Goal: Communication & Community: Connect with others

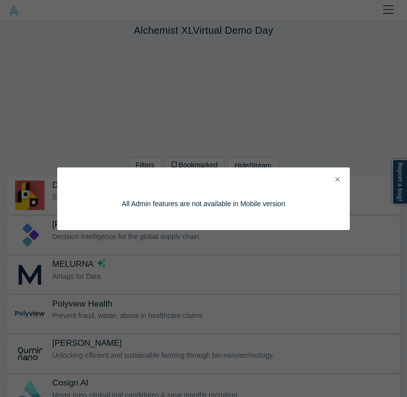
click at [336, 173] on div "All Admin features are not available in Mobile version" at bounding box center [203, 199] width 292 height 63
click at [335, 175] on button "Close" at bounding box center [337, 180] width 10 height 11
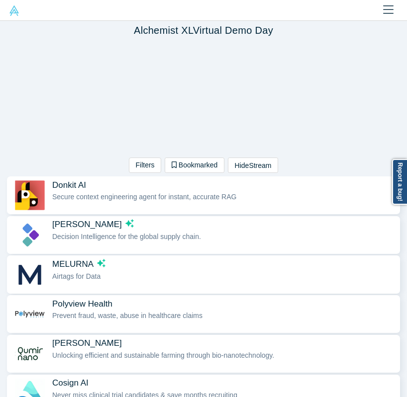
click at [15, 12] on img at bounding box center [14, 10] width 10 height 10
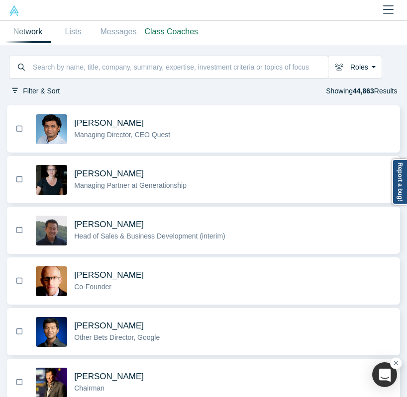
click at [16, 11] on img at bounding box center [14, 10] width 10 height 10
click at [15, 8] on img at bounding box center [14, 10] width 10 height 10
click at [76, 37] on link "Lists" at bounding box center [73, 32] width 45 height 22
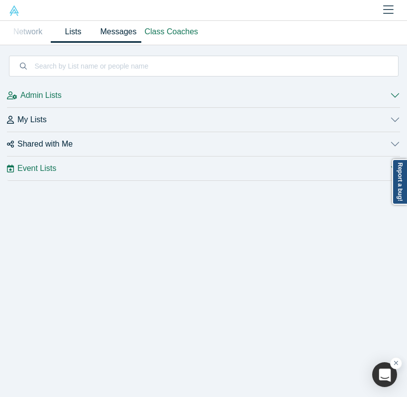
click at [107, 27] on link "Messages" at bounding box center [118, 32] width 45 height 22
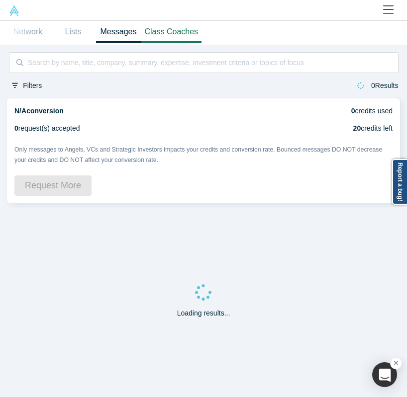
click at [159, 37] on link "Class Coaches" at bounding box center [171, 32] width 61 height 22
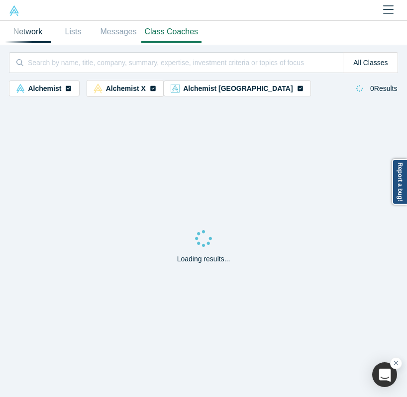
click at [36, 38] on link "Network" at bounding box center [27, 32] width 45 height 22
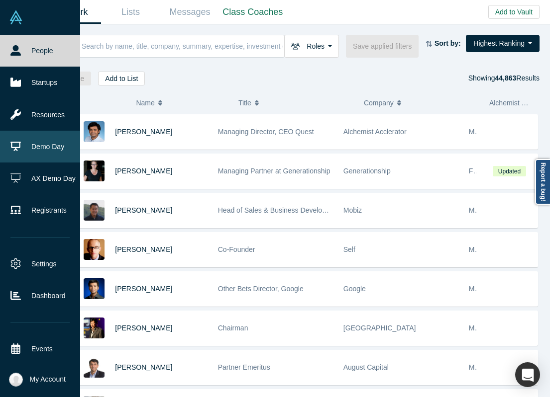
click at [42, 148] on link "Demo Day" at bounding box center [40, 147] width 80 height 32
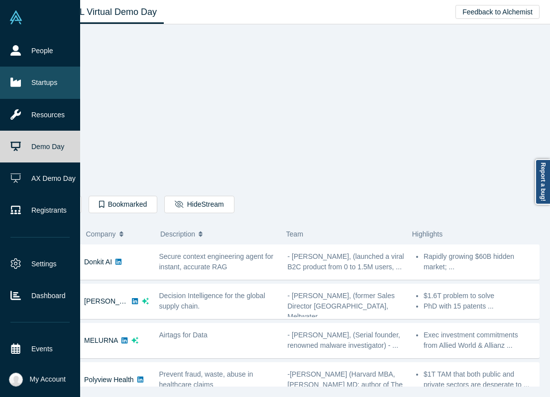
click at [13, 69] on link "Startups" at bounding box center [40, 83] width 80 height 32
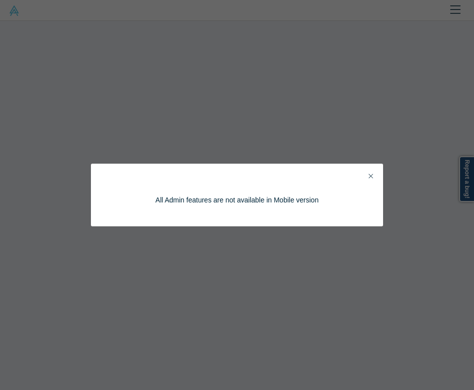
click at [368, 174] on button "Close" at bounding box center [371, 176] width 10 height 11
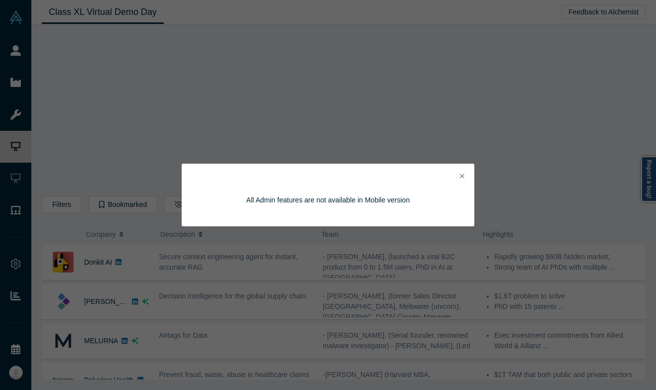
click at [405, 174] on icon "Close" at bounding box center [462, 176] width 4 height 7
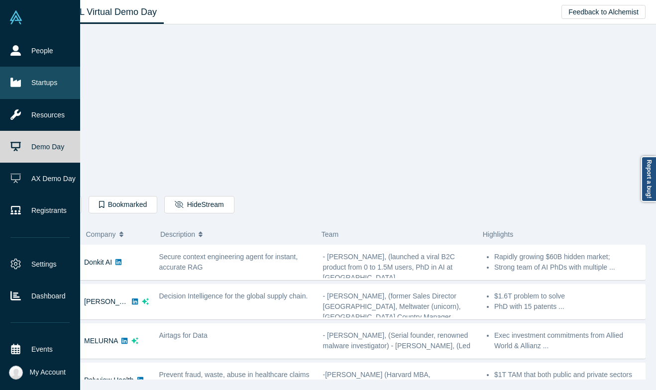
click at [20, 89] on link "Startups" at bounding box center [40, 83] width 80 height 32
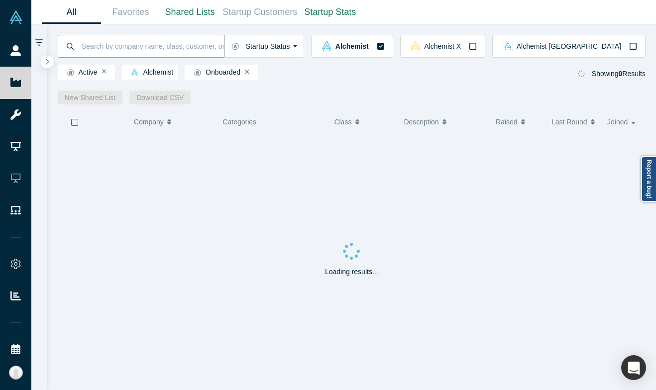
click at [169, 39] on input at bounding box center [153, 45] width 144 height 23
type input "finstrat"
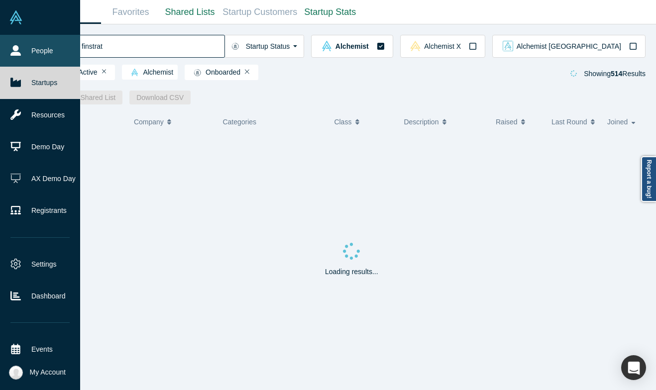
click at [8, 55] on link "People" at bounding box center [40, 51] width 80 height 32
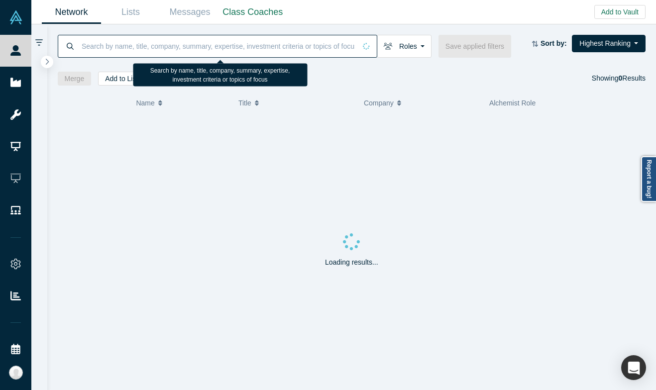
click at [148, 49] on input at bounding box center [218, 45] width 275 height 23
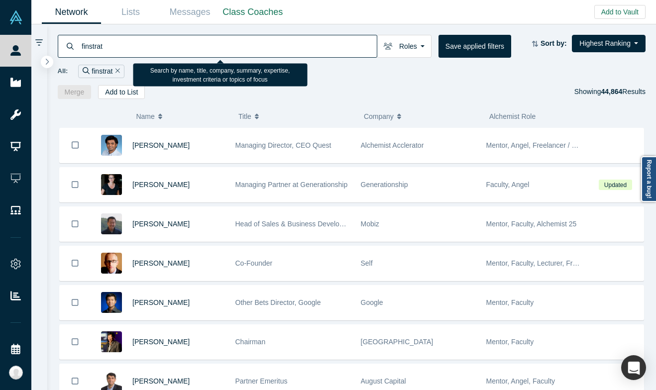
type input "finstrat"
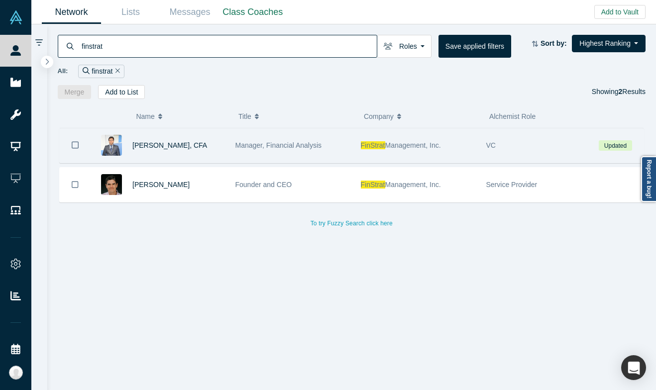
click at [371, 151] on div "FinStrat Management, Inc." at bounding box center [418, 145] width 115 height 34
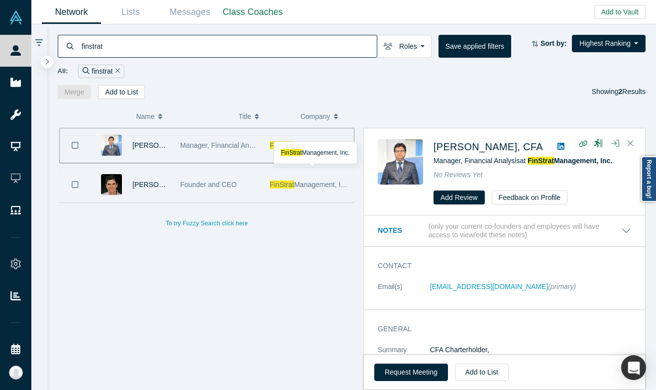
click at [276, 182] on span "FinStrat" at bounding box center [282, 185] width 24 height 8
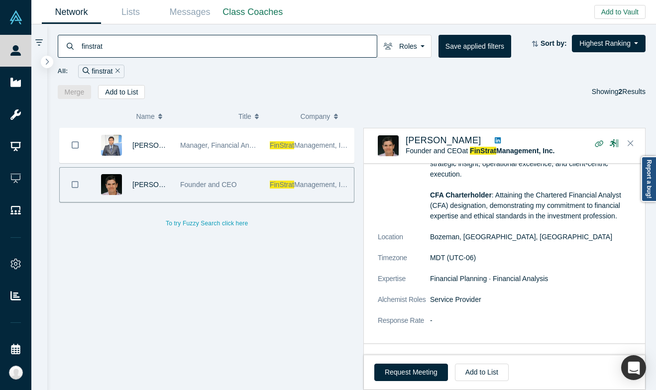
scroll to position [324, 0]
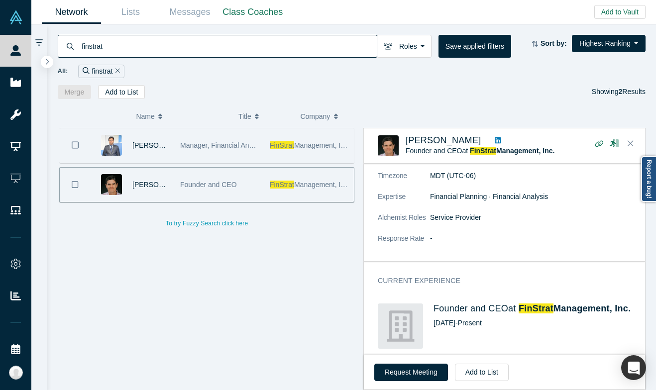
click at [228, 155] on div "Manager, Financial Analysis" at bounding box center [219, 145] width 79 height 34
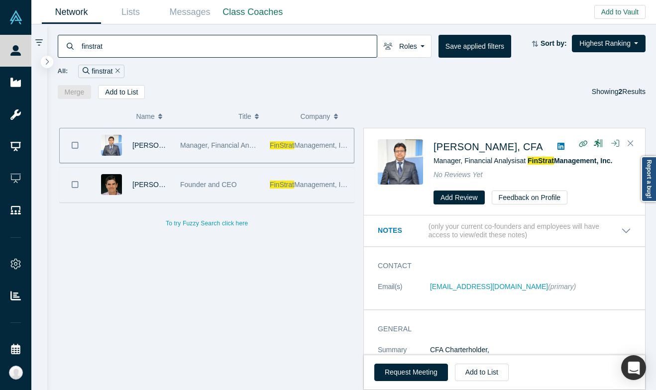
scroll to position [18, 0]
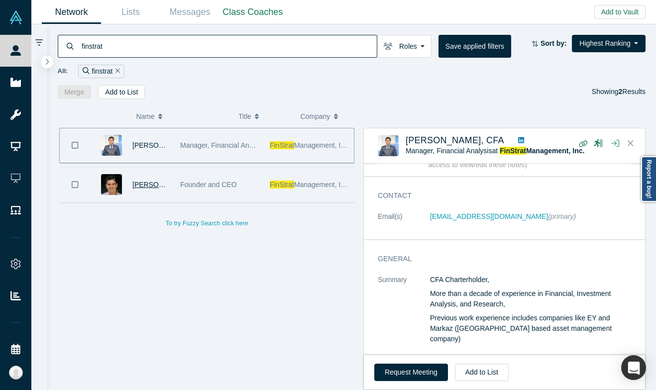
click at [153, 187] on span "[PERSON_NAME]" at bounding box center [160, 185] width 57 height 8
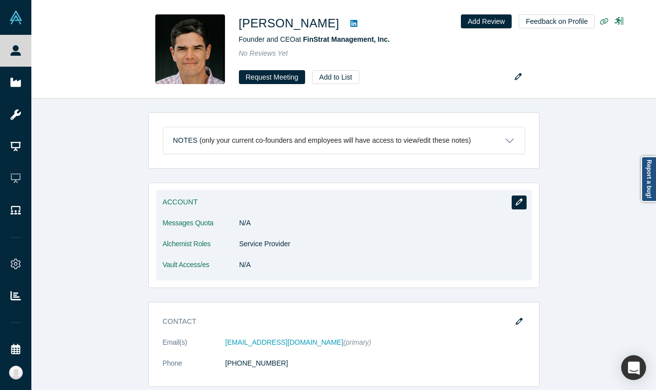
click at [405, 204] on icon "button" at bounding box center [518, 201] width 7 height 7
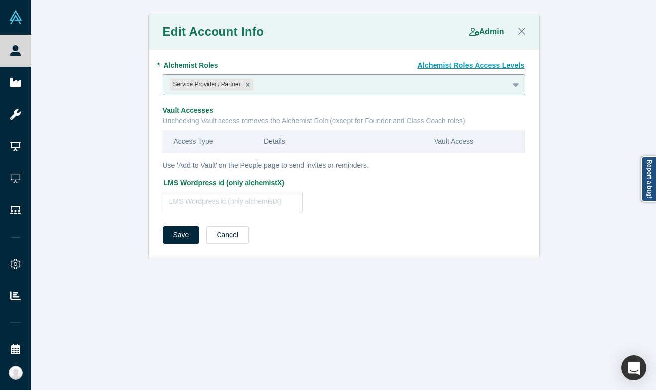
click at [295, 85] on div at bounding box center [378, 84] width 246 height 12
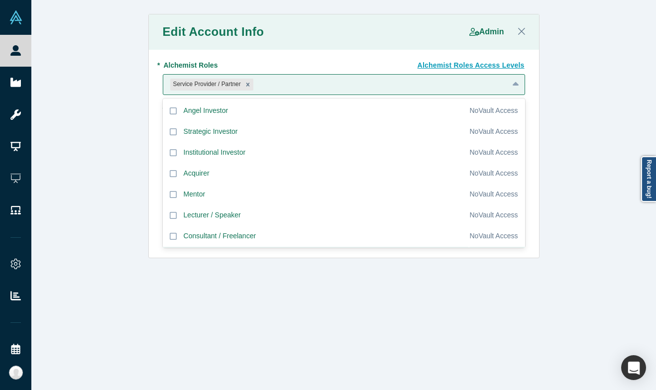
click at [118, 105] on div "Edit Account Info Admin Alchemist Roles Access Levels * Alchemist Roles Angel I…" at bounding box center [343, 136] width 624 height 244
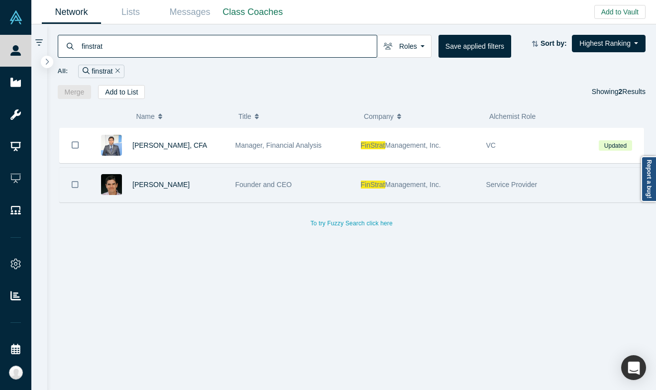
click at [251, 187] on span "Founder and CEO" at bounding box center [263, 185] width 57 height 8
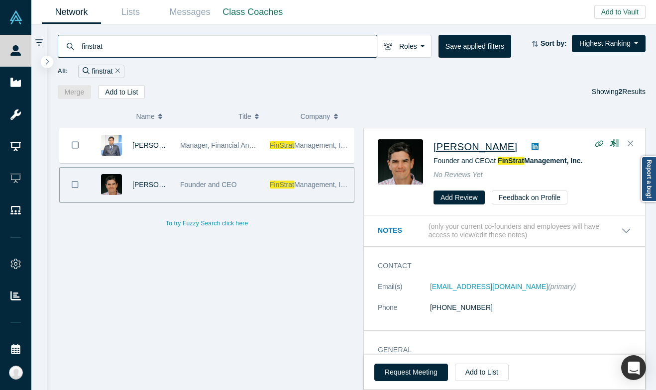
click at [405, 144] on span "[PERSON_NAME]" at bounding box center [475, 146] width 84 height 11
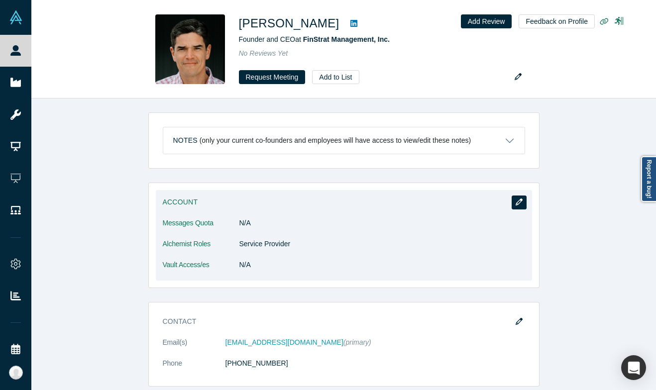
click at [519, 204] on icon "button" at bounding box center [518, 201] width 7 height 7
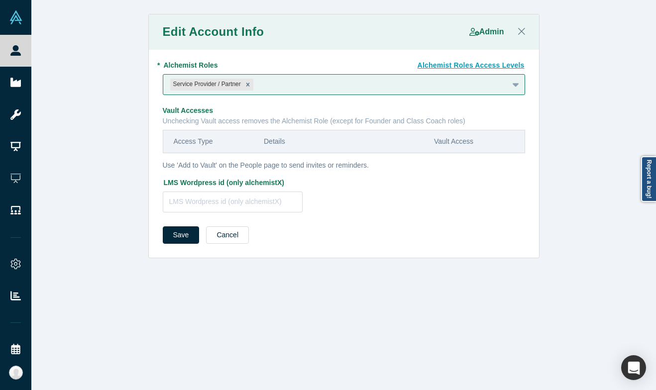
click at [359, 96] on fieldset "Alchemist Roles Access Levels * Alchemist Roles Service Provider / Partner To p…" at bounding box center [344, 138] width 362 height 163
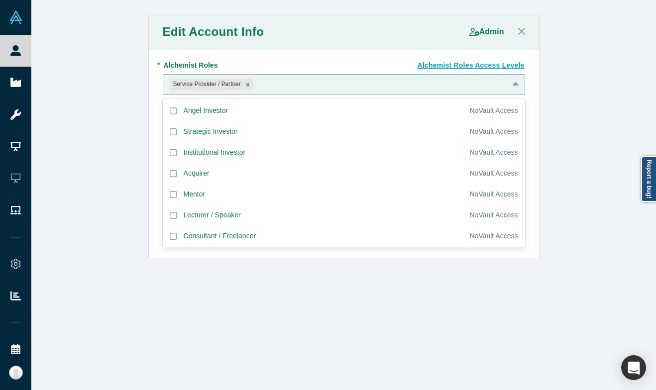
click at [349, 87] on div at bounding box center [378, 84] width 246 height 12
click at [251, 297] on div "Edit Account Info Admin Alchemist Roles Access Levels * Alchemist Roles Angel I…" at bounding box center [343, 195] width 624 height 390
click at [423, 90] on div at bounding box center [378, 84] width 246 height 12
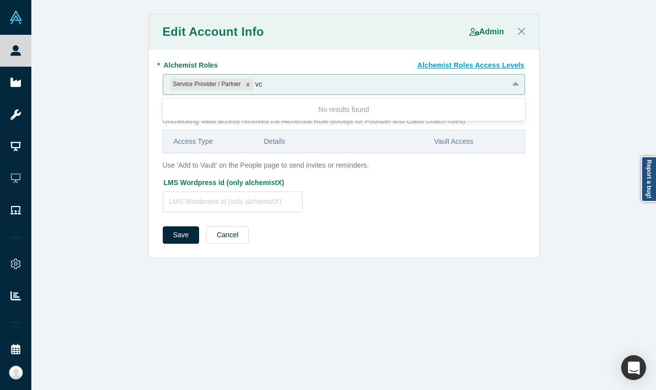
type input "v"
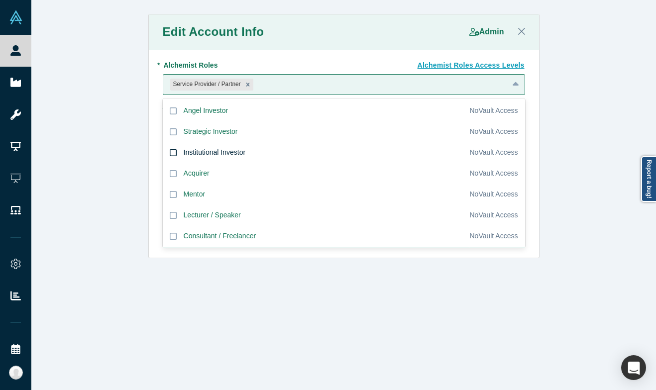
click at [190, 148] on div "Institutional Investor" at bounding box center [215, 152] width 62 height 10
click at [0, 0] on input "Institutional Investor" at bounding box center [0, 0] width 0 height 0
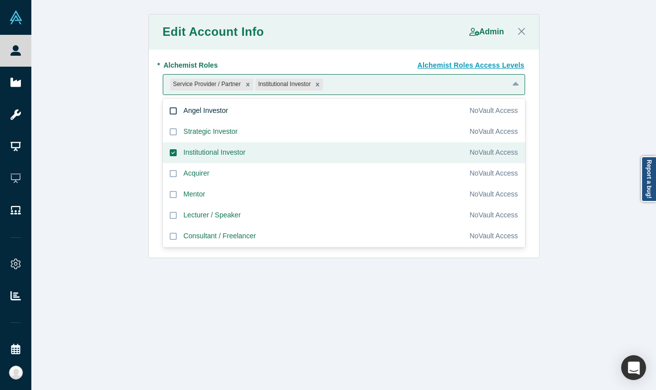
click at [200, 111] on div "Angel Investor" at bounding box center [206, 110] width 45 height 10
click at [0, 0] on input "Angel Investor" at bounding box center [0, 0] width 0 height 0
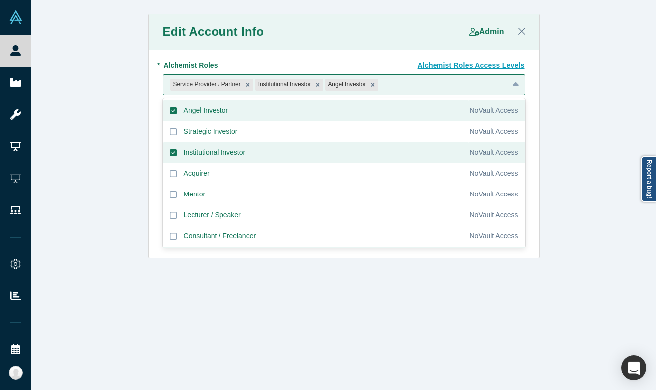
click at [376, 312] on div "Edit Account Info Admin Alchemist Roles Access Levels * Alchemist Roles option …" at bounding box center [343, 195] width 624 height 390
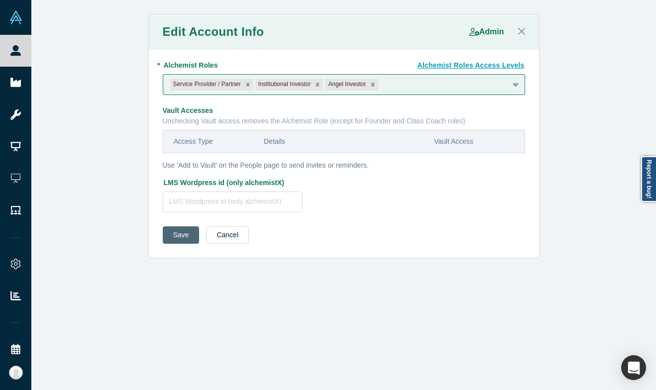
click at [187, 238] on button "Save" at bounding box center [181, 234] width 37 height 17
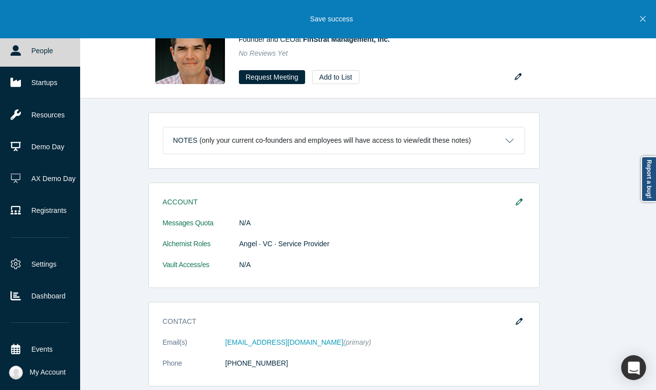
click at [21, 63] on link "People" at bounding box center [40, 51] width 80 height 32
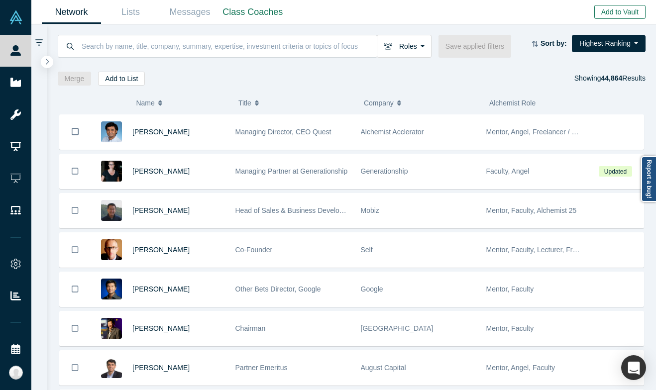
click at [611, 12] on button "Add to Vault" at bounding box center [619, 12] width 51 height 14
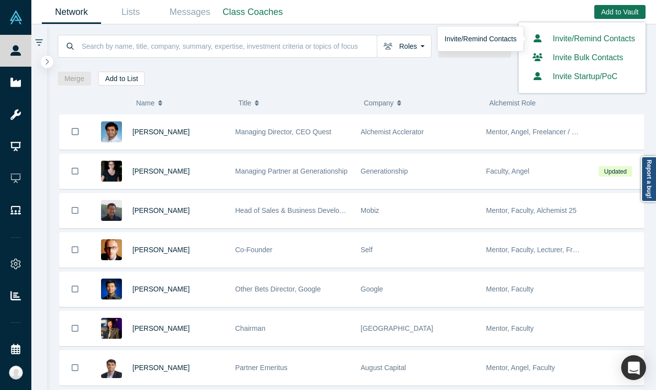
click at [617, 37] on link "Invite/Remind Contacts" at bounding box center [582, 38] width 106 height 8
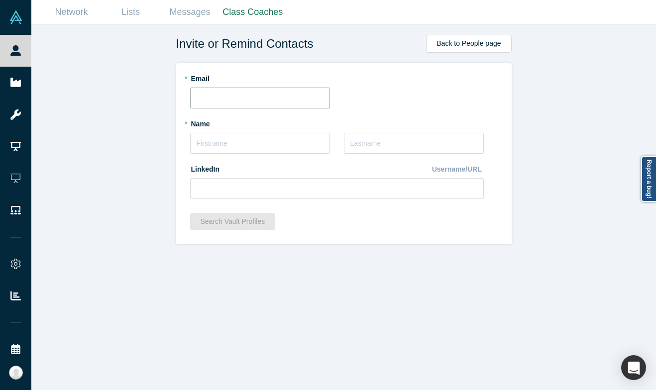
click at [241, 105] on input "text" at bounding box center [260, 98] width 140 height 21
paste input "achen@finstratmgmt.com"
type input "achen@finstratmgmt.com"
click at [236, 144] on input "text" at bounding box center [260, 143] width 140 height 21
type input "Adam"
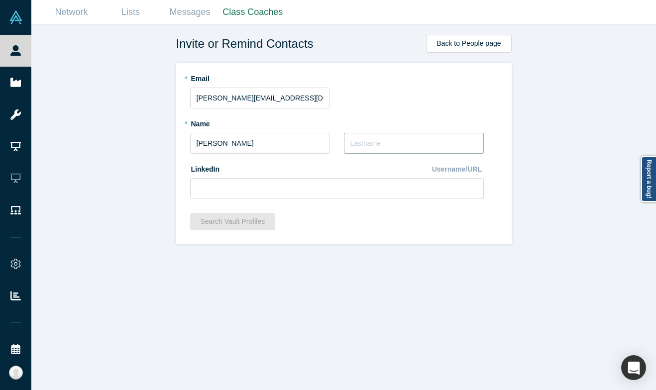
click at [378, 144] on input "text" at bounding box center [414, 143] width 140 height 21
type input "Chen"
click at [370, 178] on input at bounding box center [336, 188] width 293 height 21
click at [371, 183] on input at bounding box center [336, 188] width 293 height 21
paste input "https://www.linkedin.com/in/adamschen/"
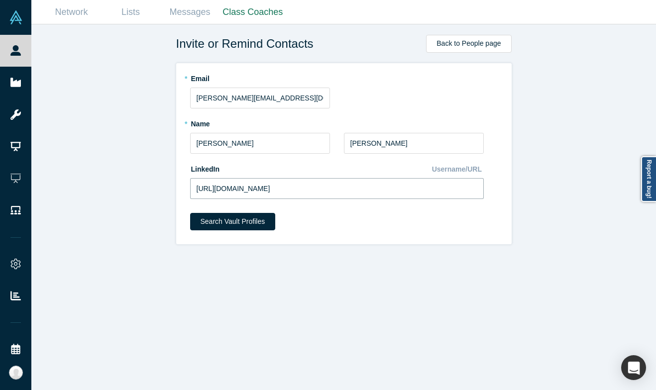
type input "https://www.linkedin.com/in/adamschen/"
click at [238, 212] on form "* Email achen@finstratmgmt.com * Name Adam * Last Name Chen LinkedIn Username/U…" at bounding box center [343, 153] width 307 height 167
click at [239, 216] on button "Search Vault Profiles" at bounding box center [233, 221] width 86 height 17
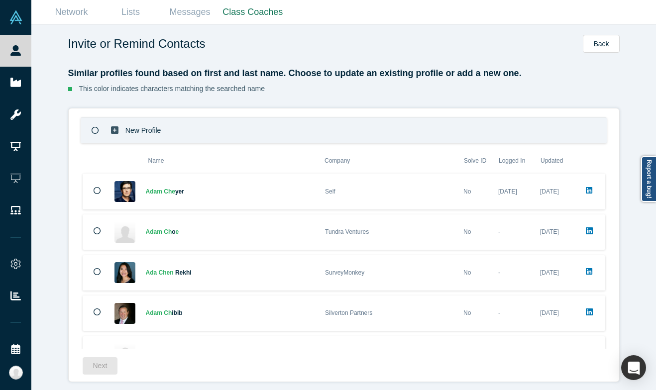
click at [360, 124] on div "New Profile" at bounding box center [344, 130] width 526 height 26
click at [109, 366] on button "Next" at bounding box center [100, 365] width 35 height 17
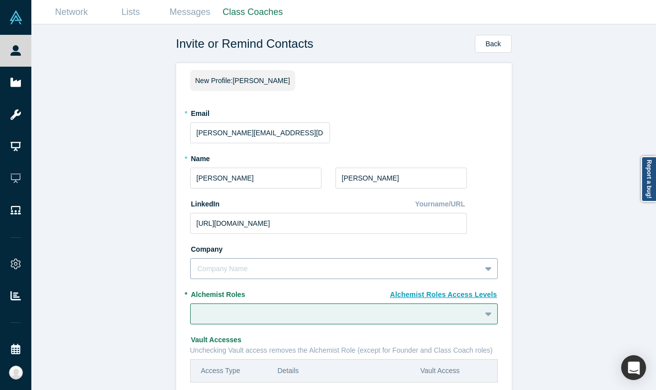
click at [311, 263] on div "Company Name" at bounding box center [343, 268] width 307 height 21
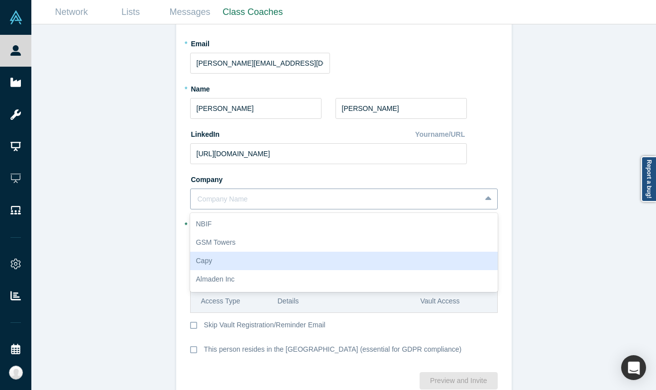
scroll to position [70, 0]
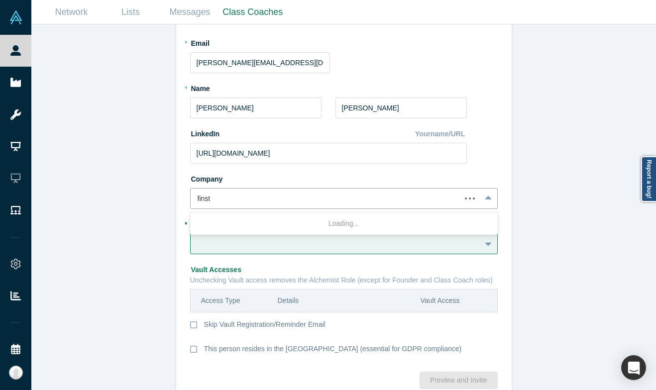
type input "finstr"
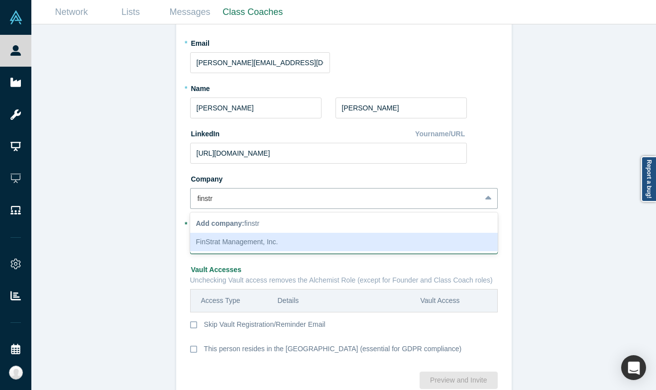
click at [325, 240] on div "FinStrat Management, Inc." at bounding box center [343, 242] width 307 height 18
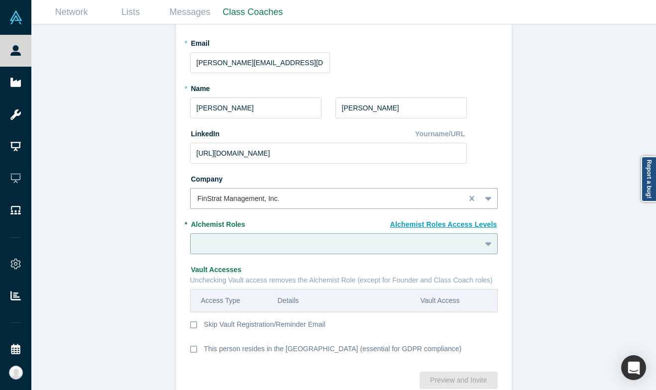
click at [300, 253] on div at bounding box center [343, 243] width 307 height 21
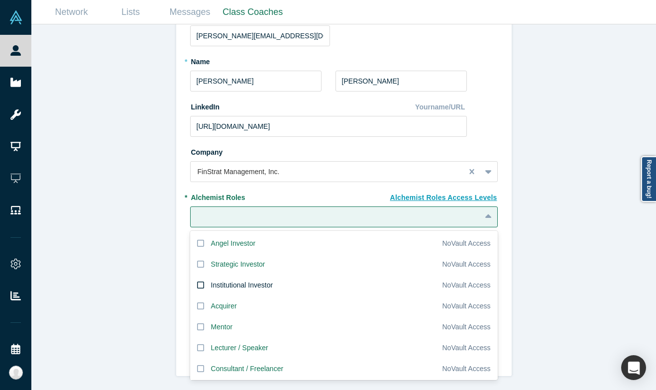
click at [249, 283] on div "Institutional Investor" at bounding box center [242, 285] width 62 height 10
click at [0, 0] on input "Institutional Investor" at bounding box center [0, 0] width 0 height 0
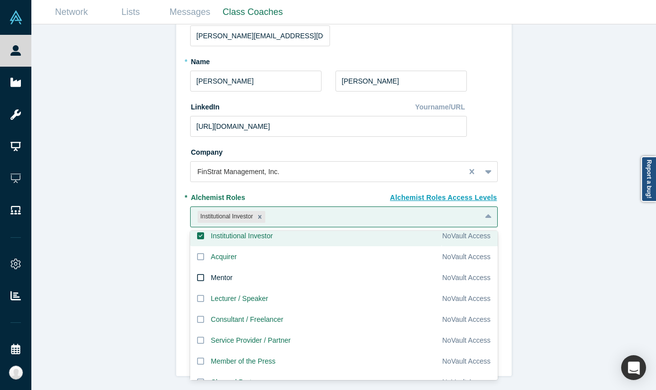
scroll to position [0, 0]
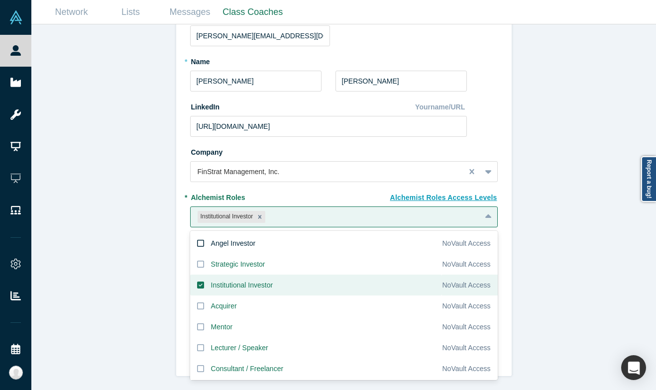
click at [248, 247] on div "Angel Investor" at bounding box center [233, 243] width 45 height 10
click at [0, 0] on input "Angel Investor" at bounding box center [0, 0] width 0 height 0
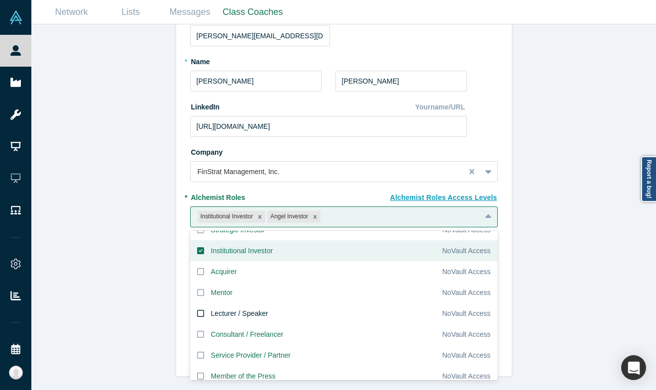
scroll to position [37, 0]
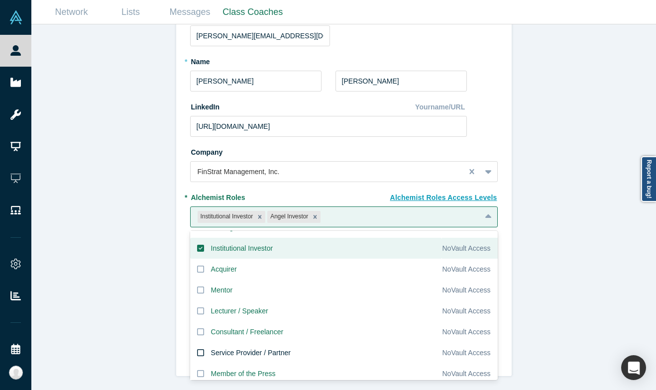
click at [261, 352] on div "Service Provider / Partner" at bounding box center [251, 353] width 80 height 10
click at [0, 0] on input "Service Provider / Partner" at bounding box center [0, 0] width 0 height 0
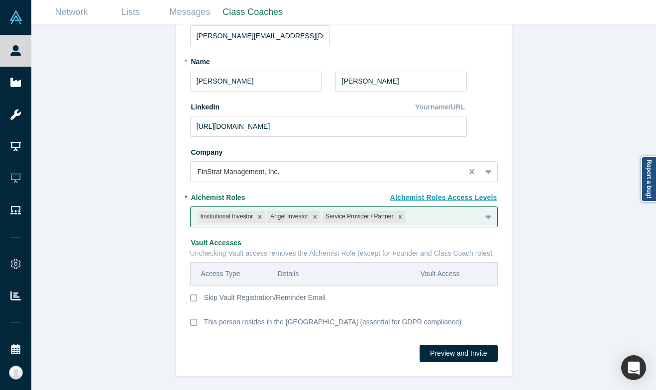
click at [158, 246] on div "Invite or Remind Contacts Back New Profile: Adam Chen * Email achen@finstratmgm…" at bounding box center [343, 207] width 624 height 366
click at [444, 350] on button "Preview and Invite" at bounding box center [458, 353] width 78 height 17
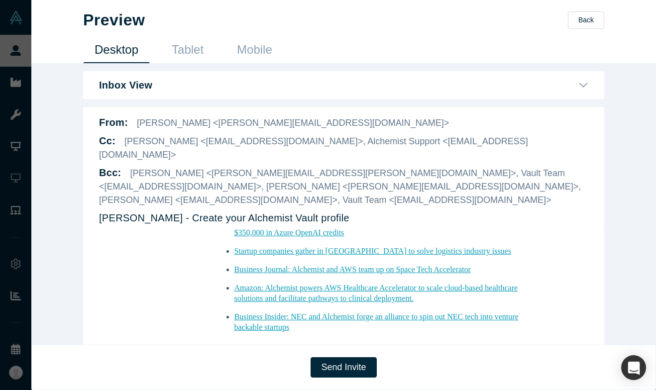
scroll to position [781, 0]
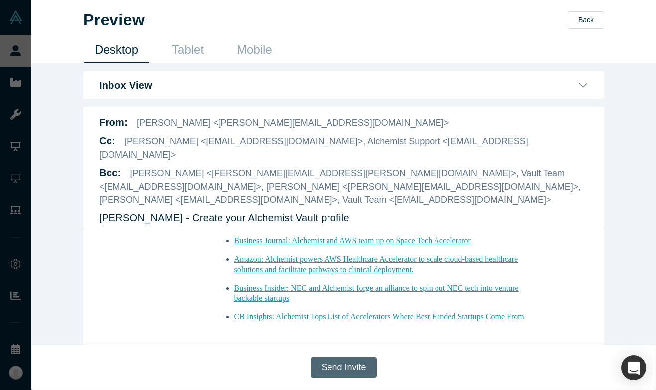
click at [356, 362] on button "Send Invite" at bounding box center [343, 367] width 66 height 20
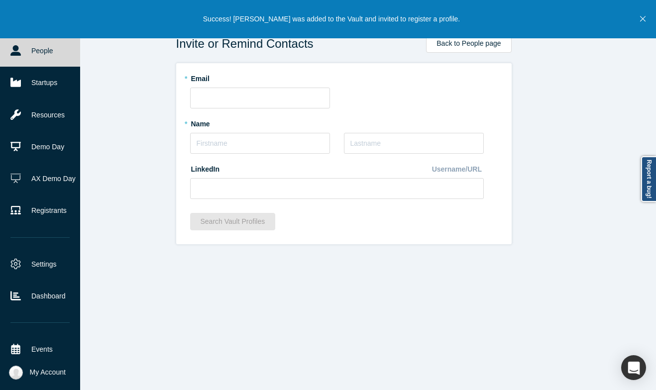
click at [14, 59] on link "People" at bounding box center [40, 51] width 80 height 32
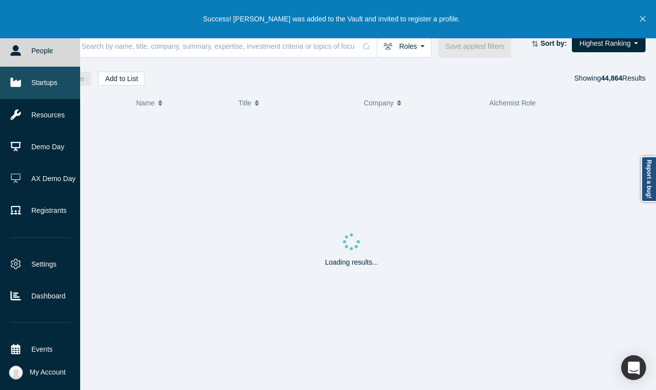
click at [27, 86] on link "Startups" at bounding box center [40, 83] width 80 height 32
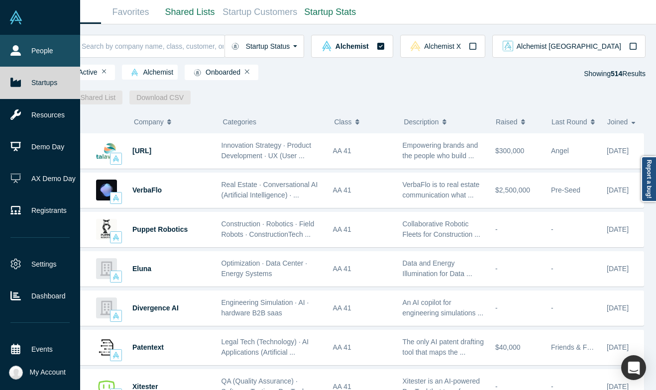
click at [15, 50] on icon at bounding box center [15, 50] width 10 height 10
